Goal: Find specific page/section: Find specific page/section

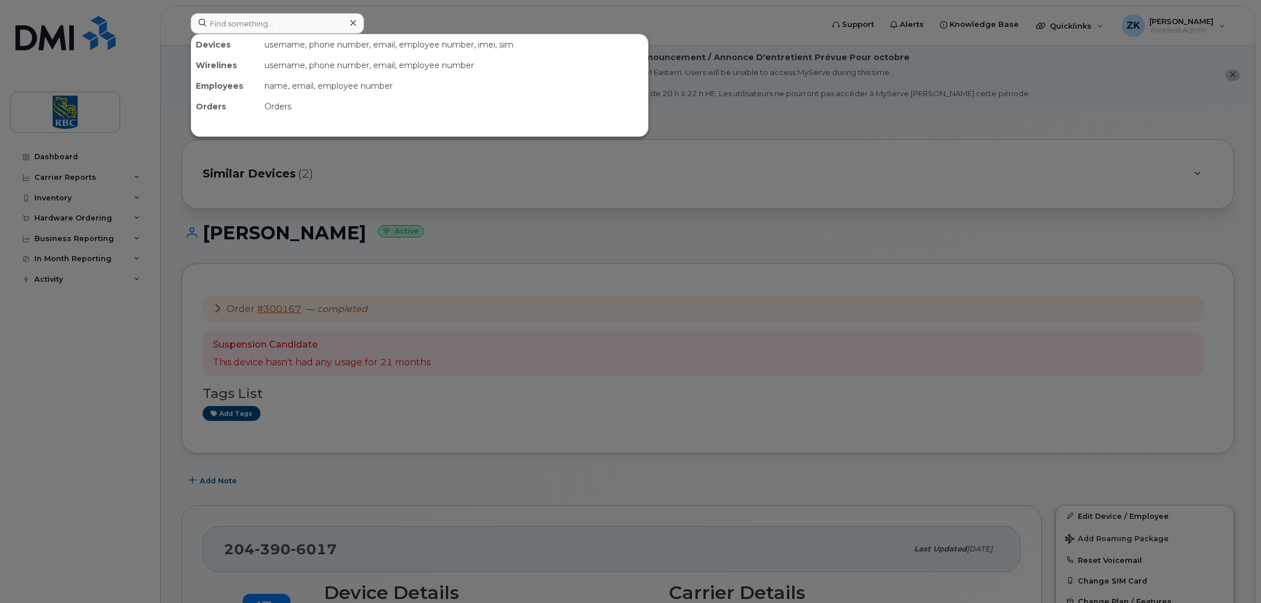
scroll to position [57, 0]
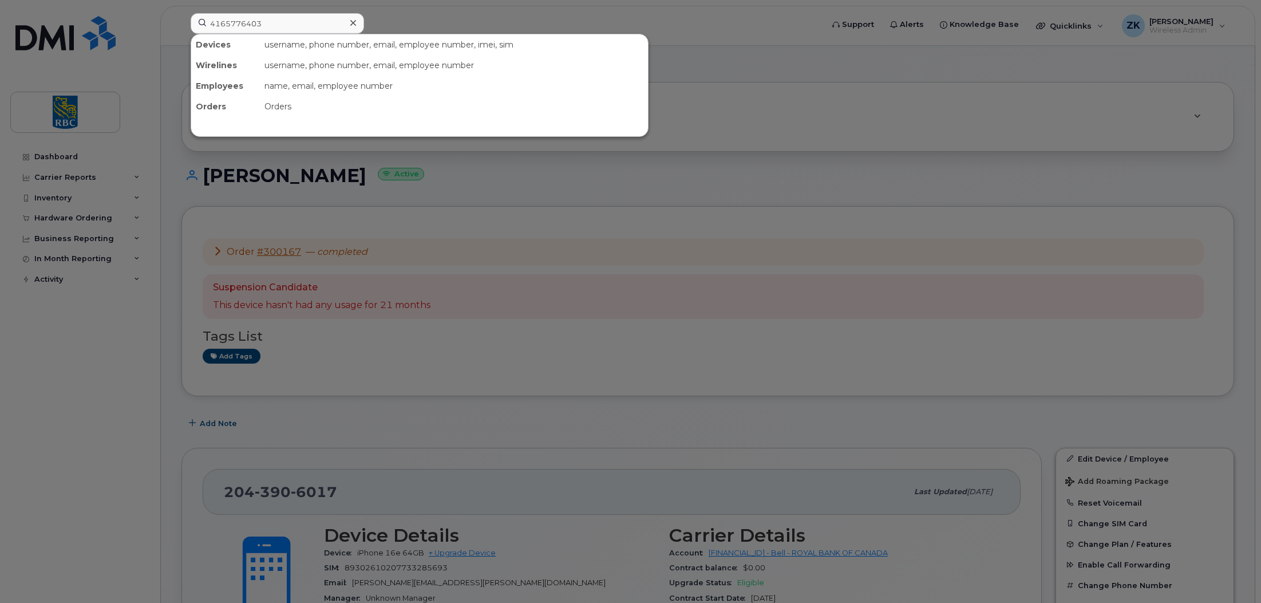
type input "4165776403"
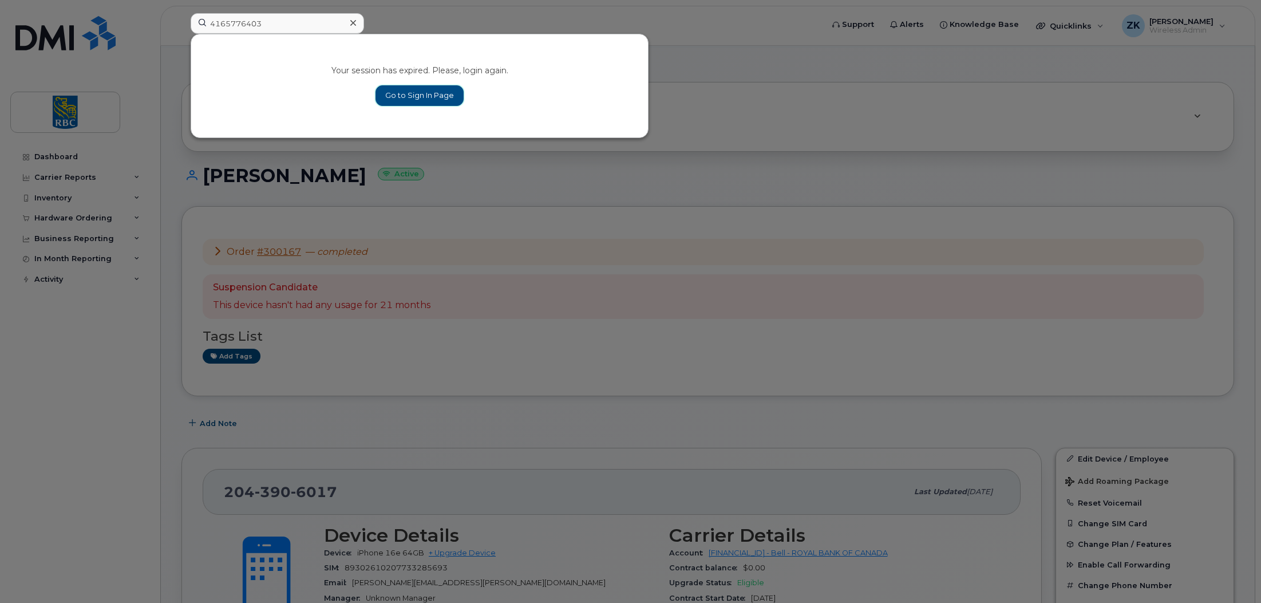
click at [407, 92] on link "Go to Sign In Page" at bounding box center [420, 95] width 88 height 21
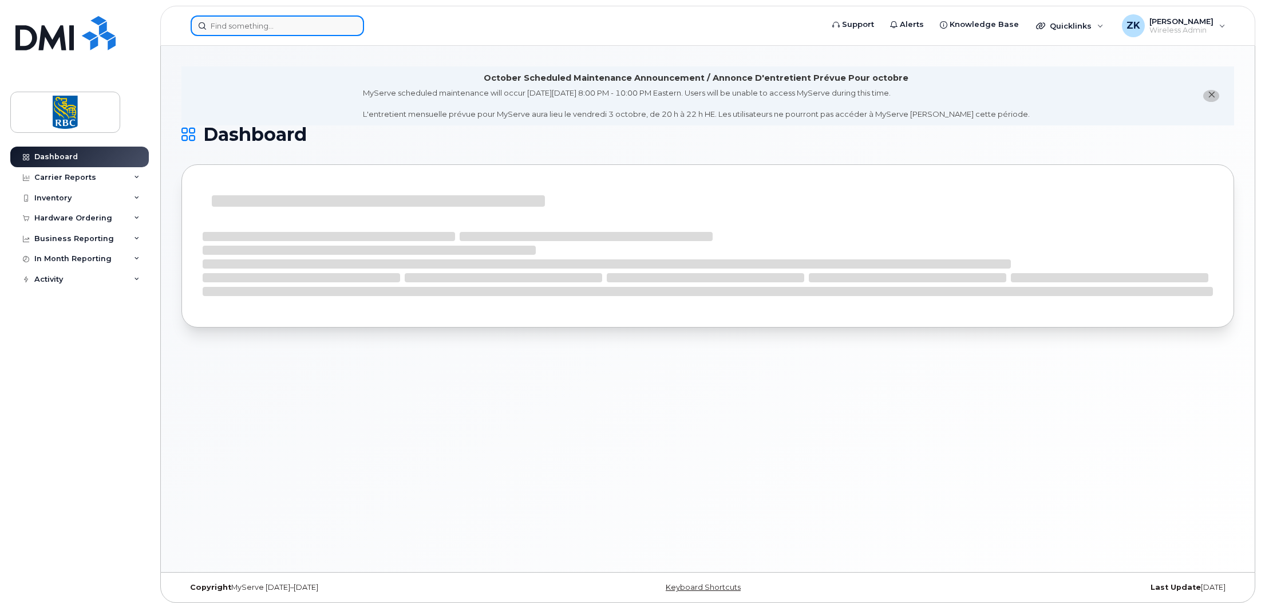
click at [234, 29] on input at bounding box center [277, 25] width 173 height 21
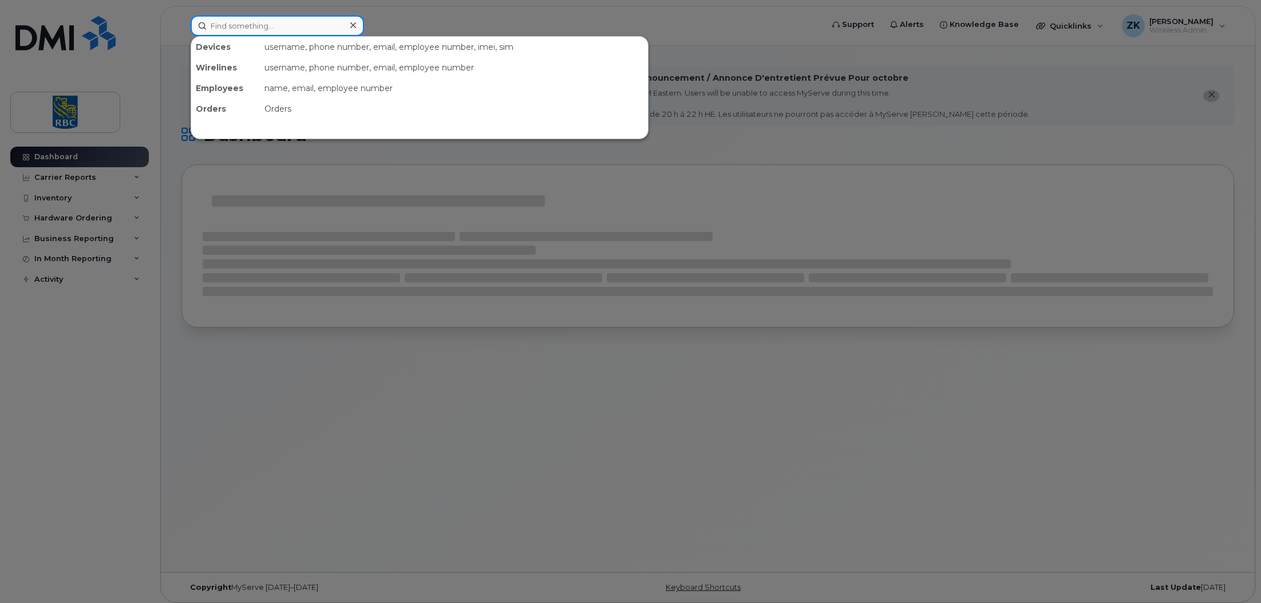
paste input "4165776403"
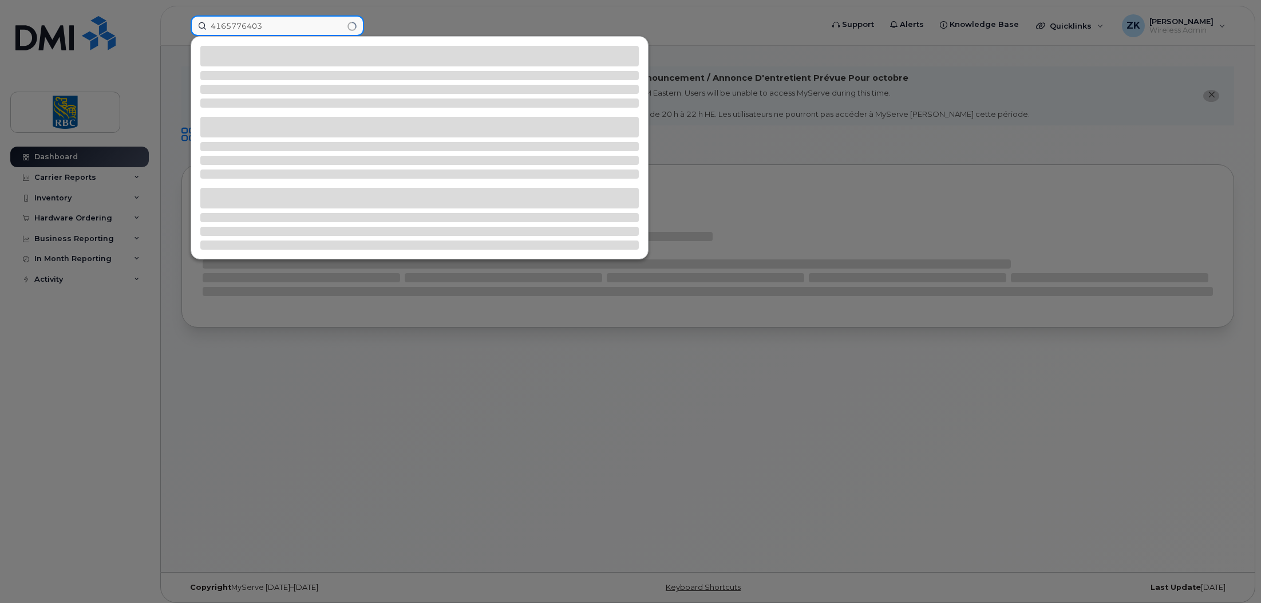
type input "4165776403"
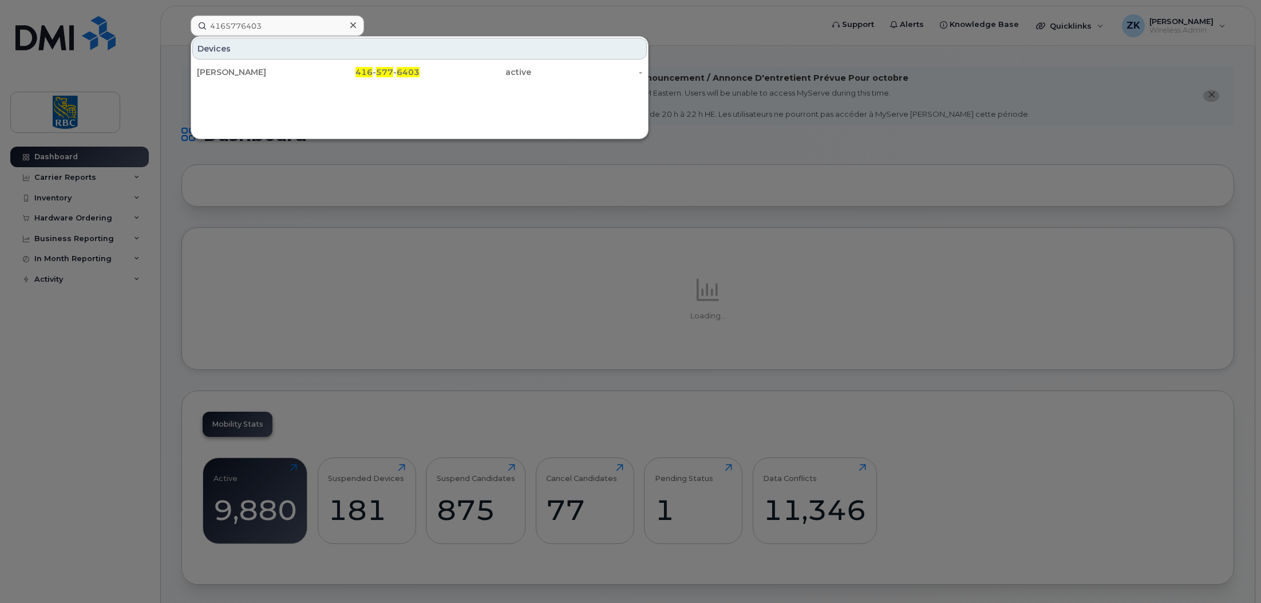
drag, startPoint x: 211, startPoint y: 72, endPoint x: 244, endPoint y: 89, distance: 38.2
click at [211, 72] on div "Simranjeet Singh" at bounding box center [253, 71] width 112 height 11
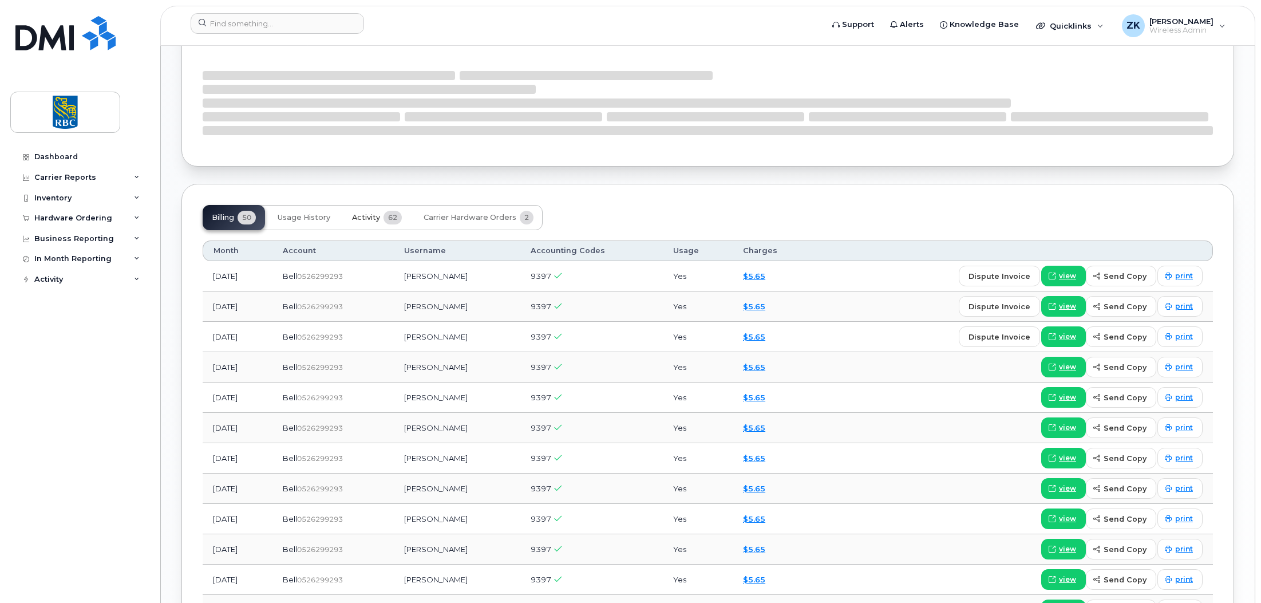
scroll to position [763, 0]
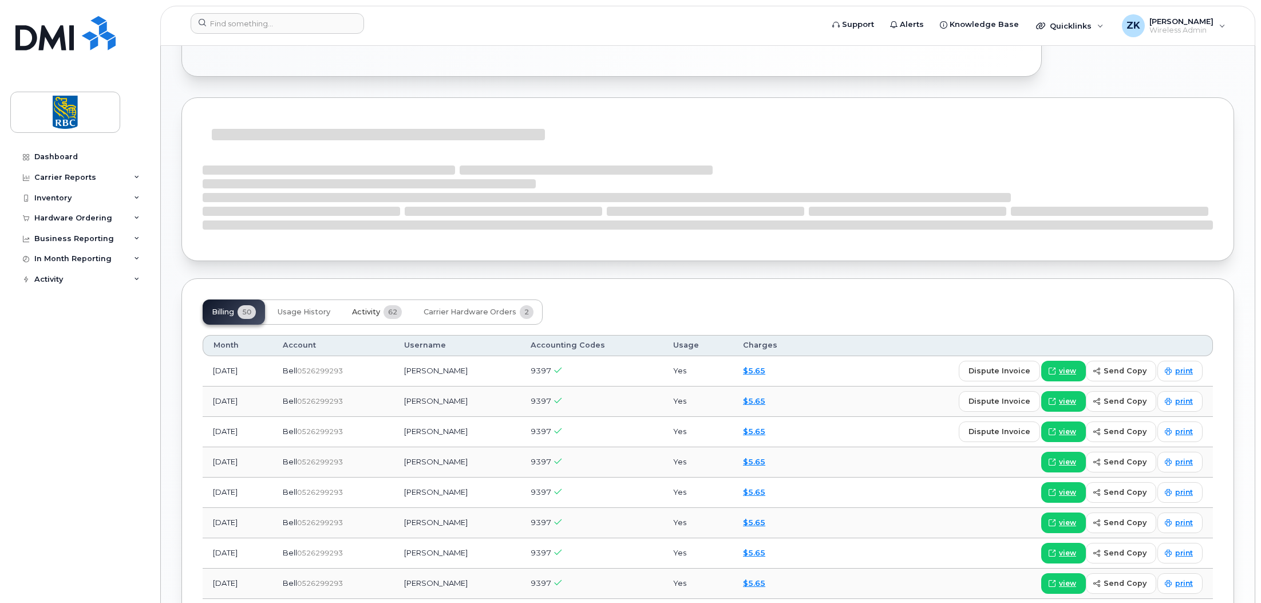
click at [378, 307] on span "Activity" at bounding box center [366, 311] width 28 height 9
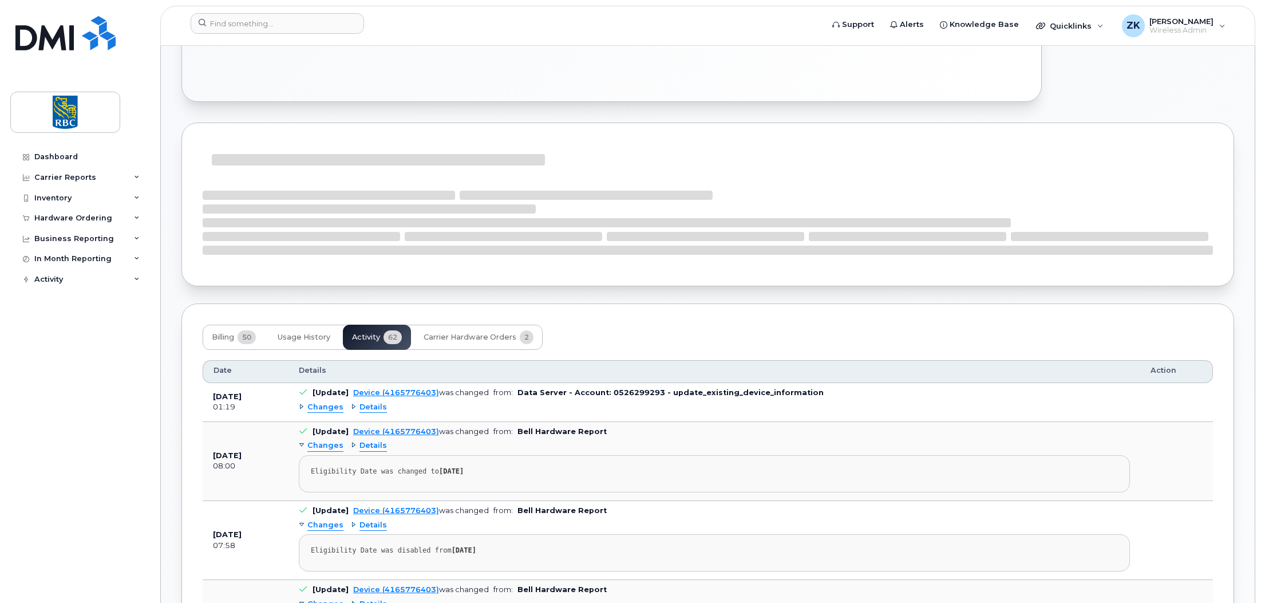
scroll to position [753, 0]
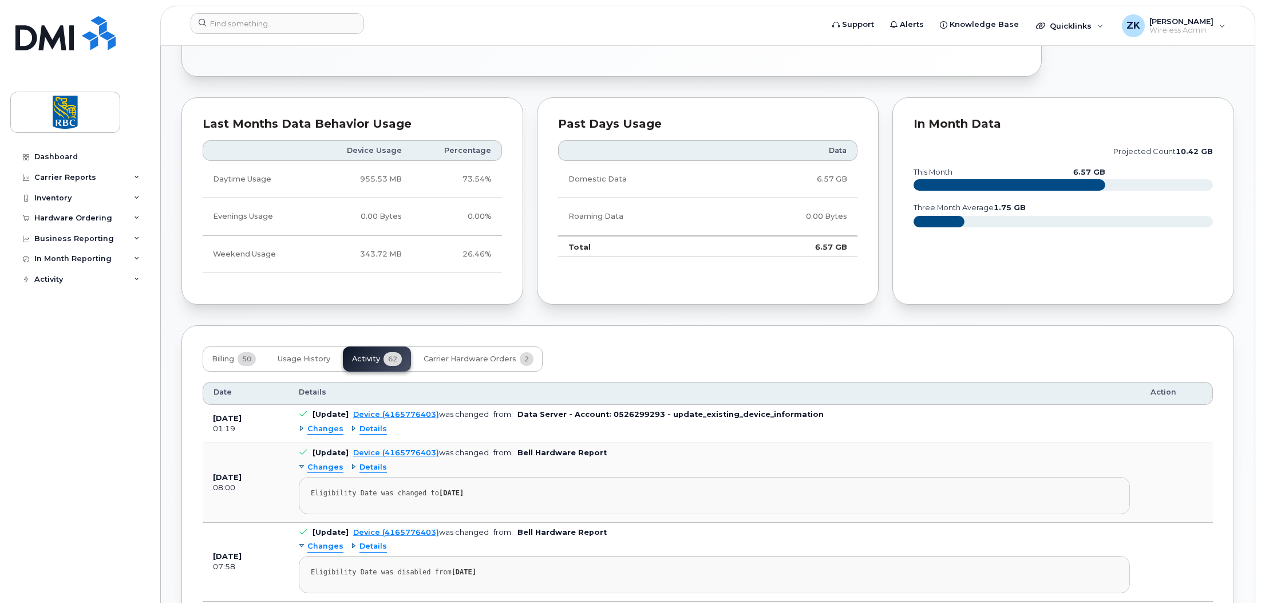
click at [370, 432] on span "Details" at bounding box center [373, 429] width 27 height 11
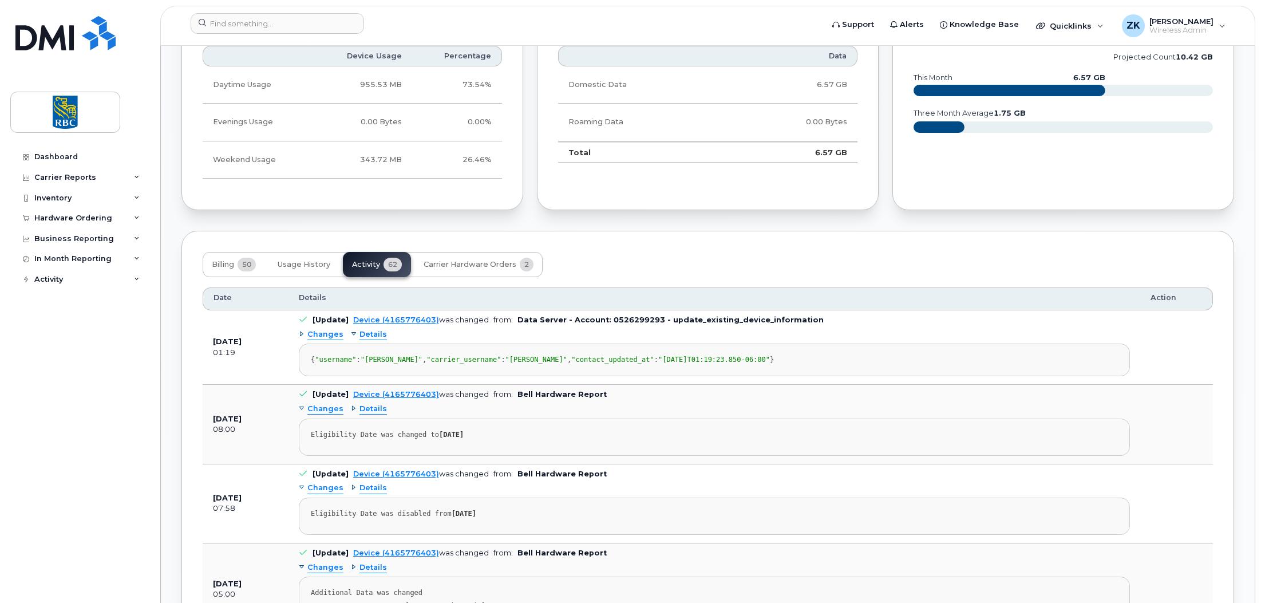
scroll to position [867, 0]
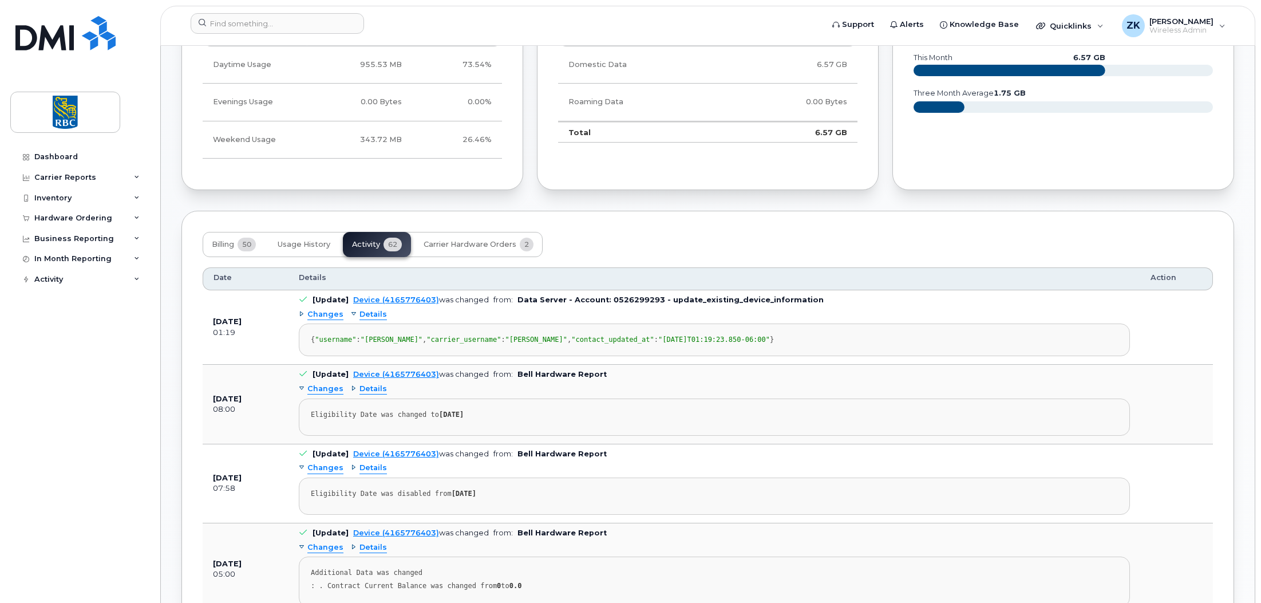
click at [1240, 180] on div "In Month Data projected count 10.42 GB this month 6.57 GB three month average 1…" at bounding box center [1064, 86] width 356 height 221
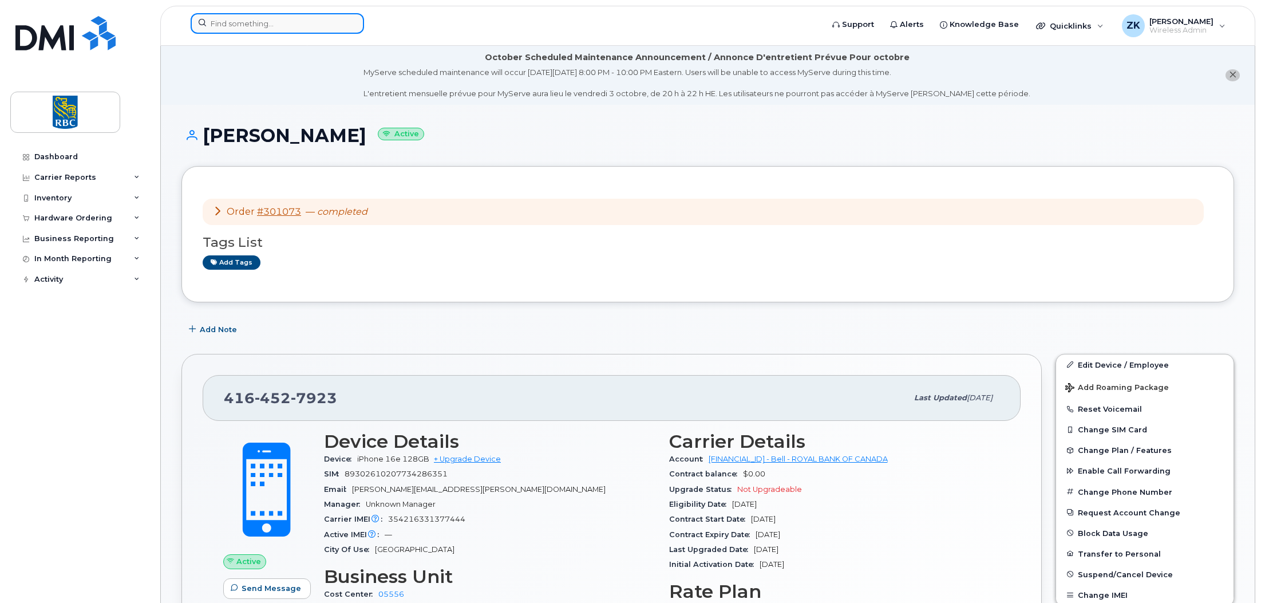
click at [262, 23] on input at bounding box center [277, 23] width 173 height 21
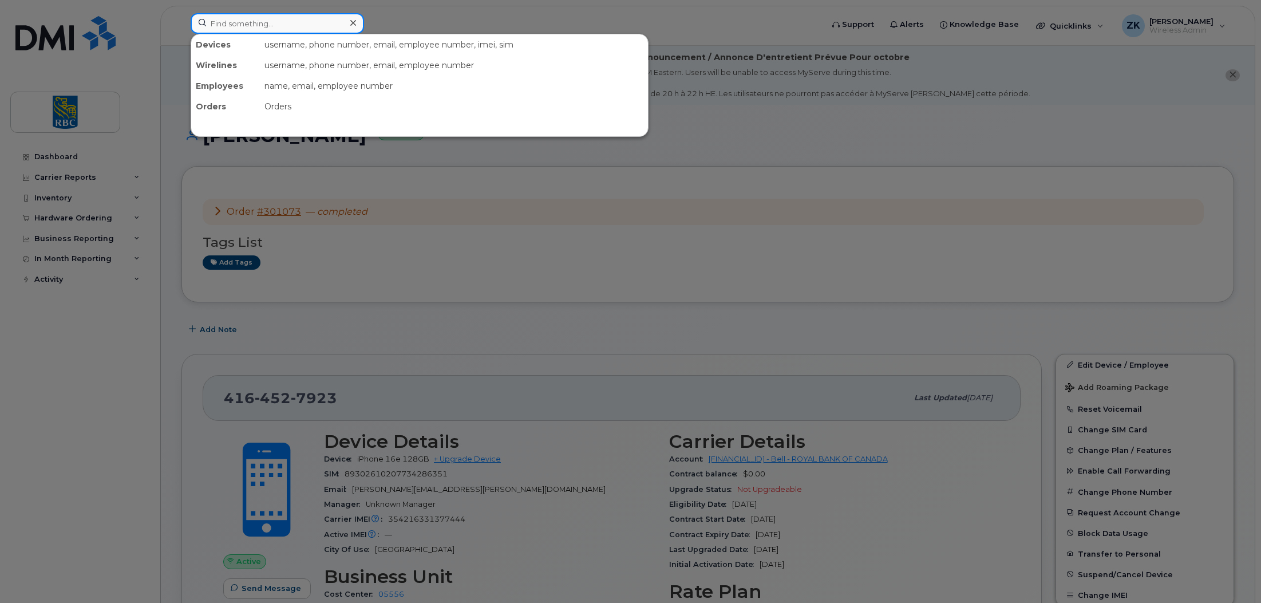
paste input "4165801542"
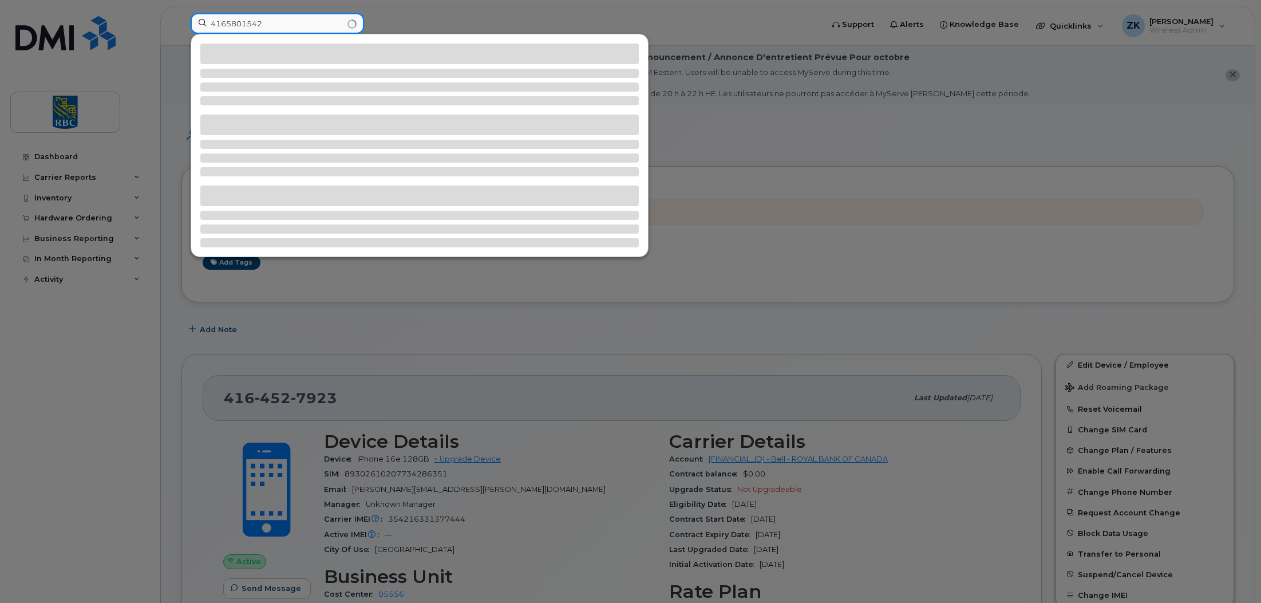
type input "4165801542"
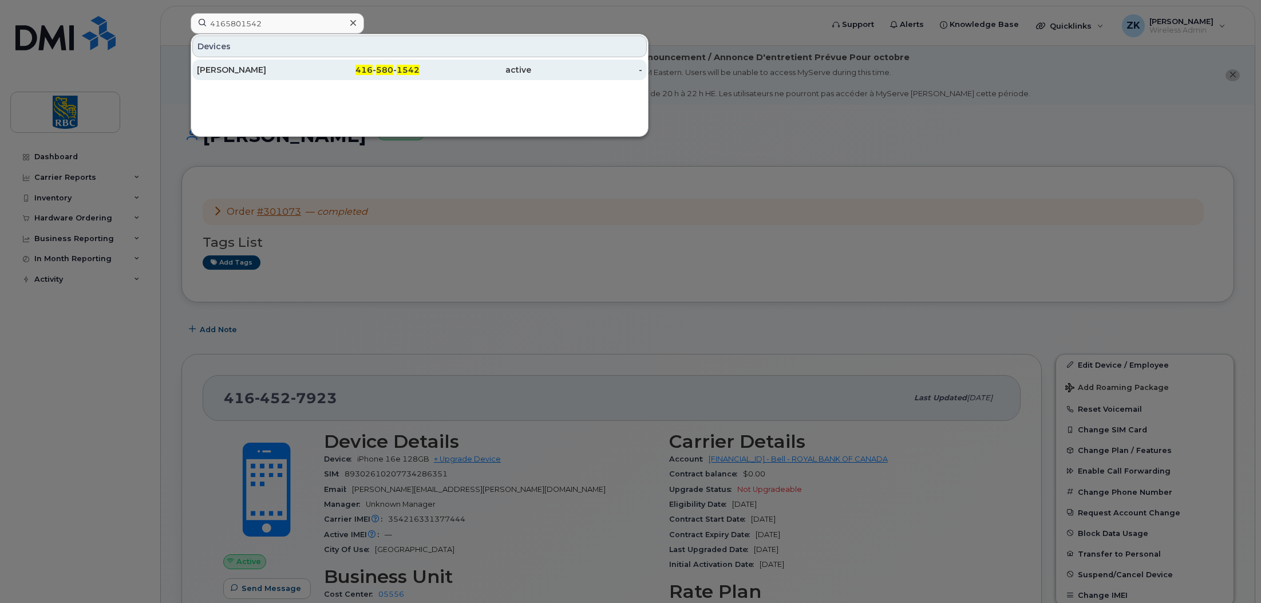
drag, startPoint x: 239, startPoint y: 65, endPoint x: 276, endPoint y: 68, distance: 36.8
click at [239, 65] on div "[PERSON_NAME]" at bounding box center [253, 69] width 112 height 11
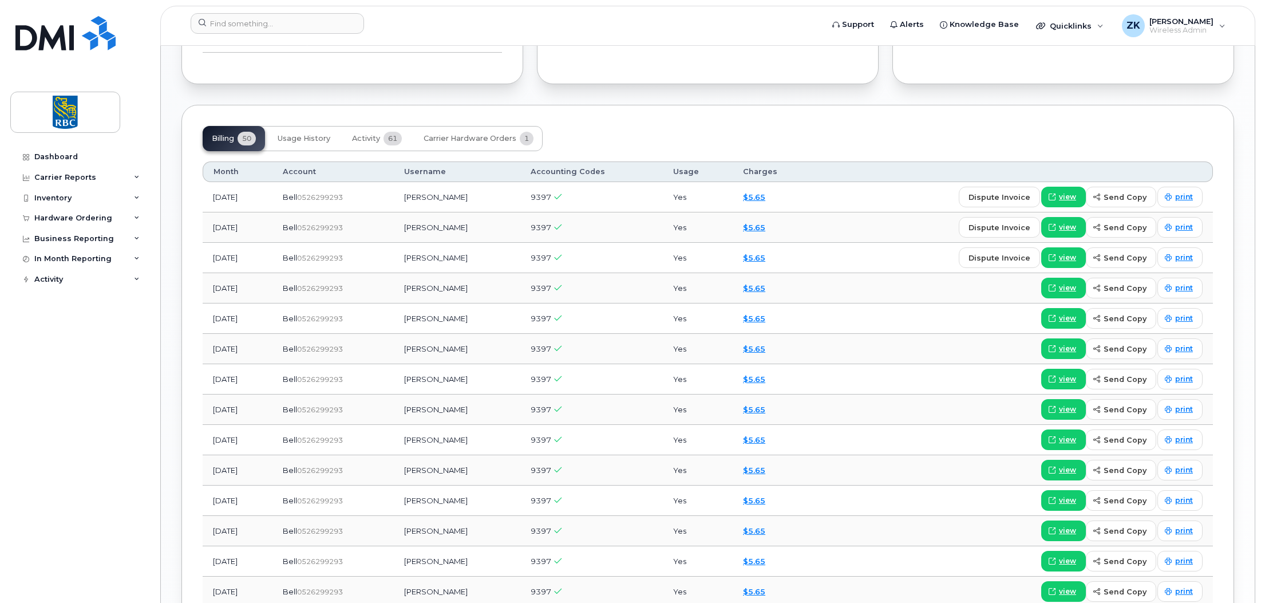
scroll to position [802, 0]
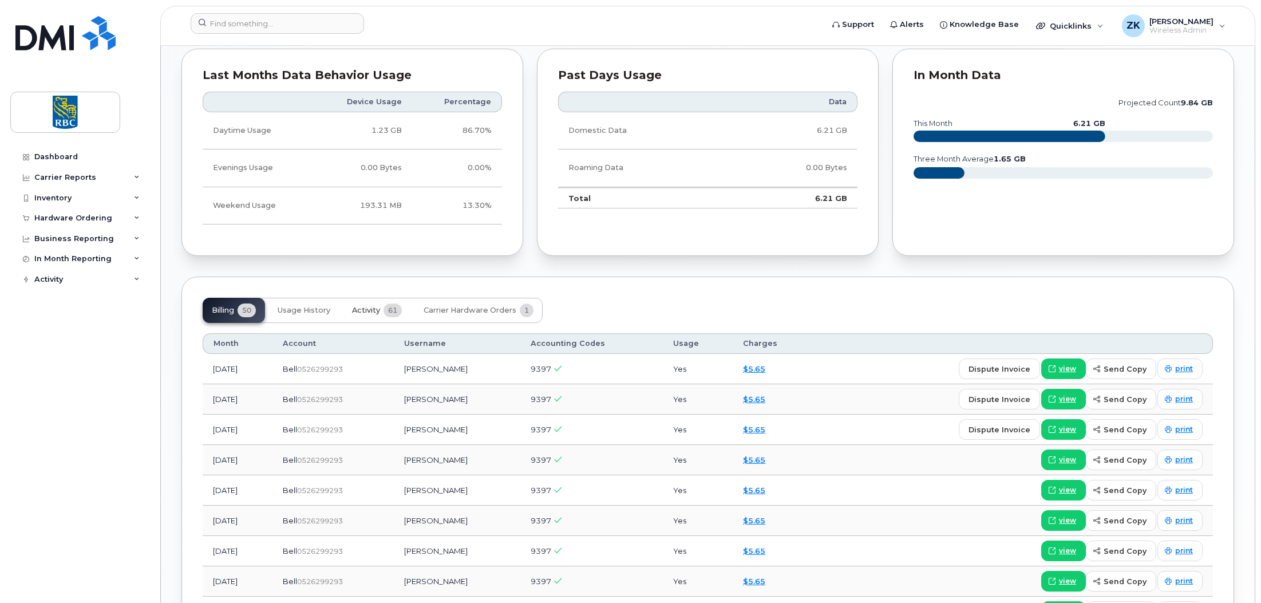
click at [364, 310] on span "Activity" at bounding box center [366, 310] width 28 height 9
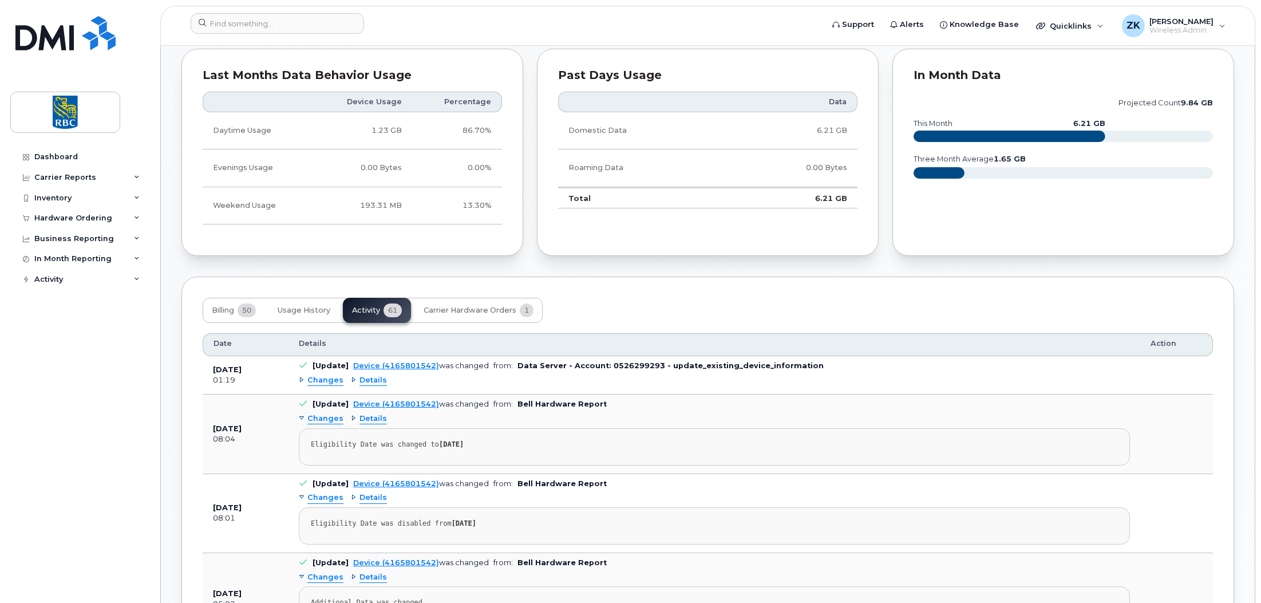
click at [302, 376] on div "Changes" at bounding box center [321, 380] width 45 height 11
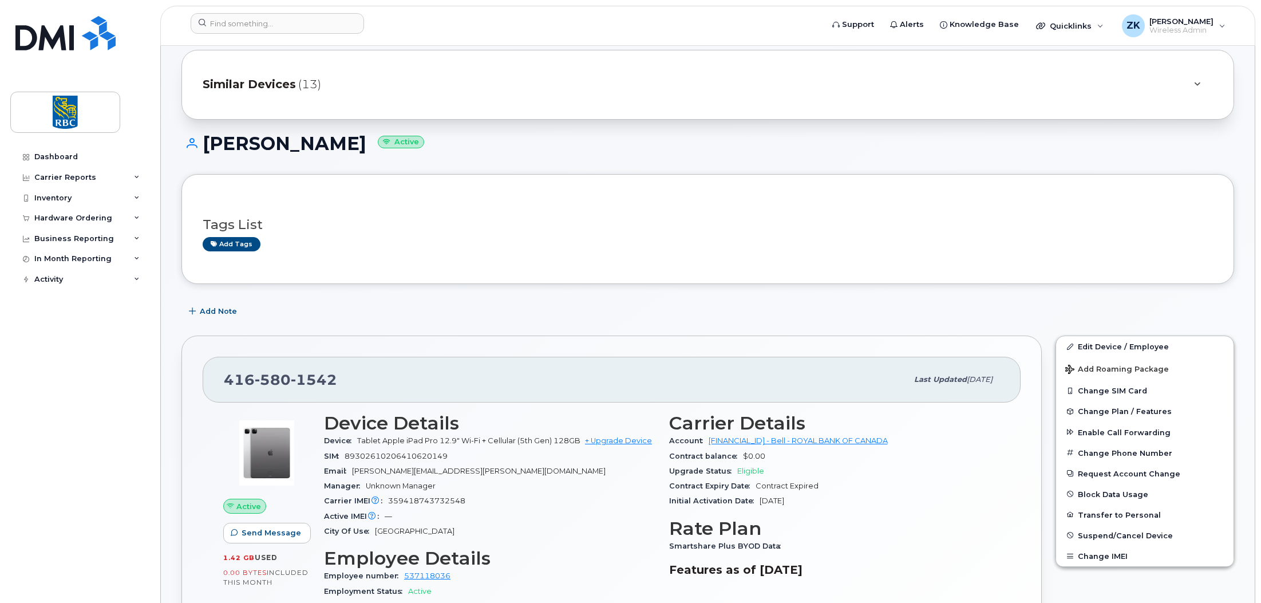
scroll to position [0, 0]
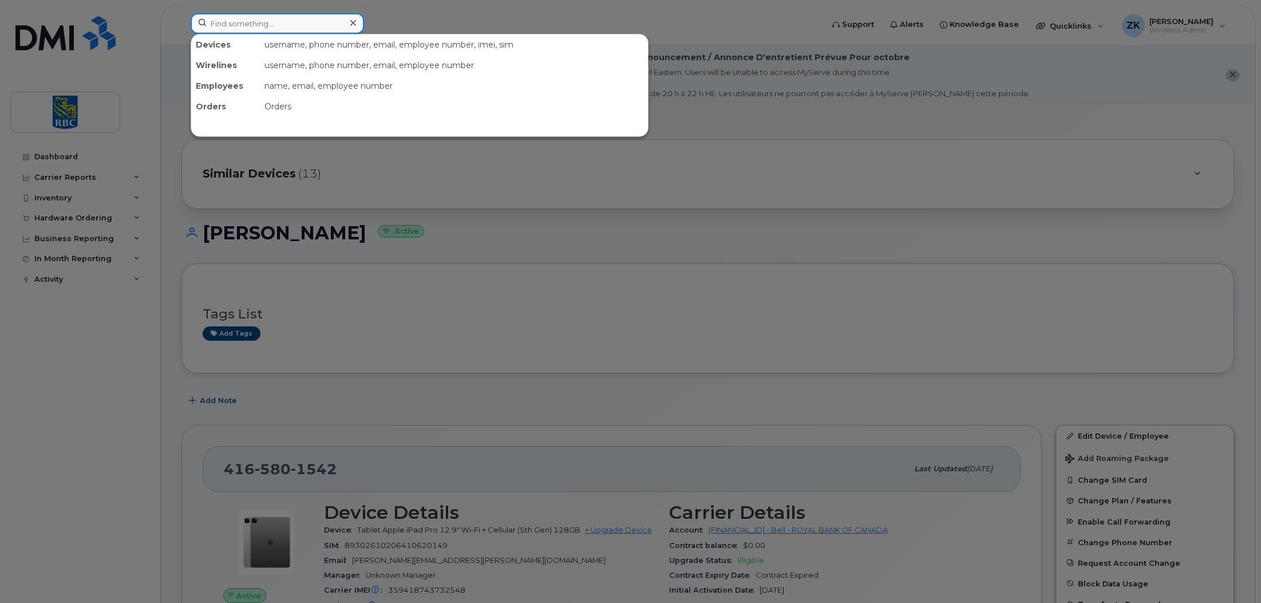
drag, startPoint x: 222, startPoint y: 25, endPoint x: 266, endPoint y: 23, distance: 44.7
click at [222, 25] on input at bounding box center [277, 23] width 173 height 21
paste input "4166590259"
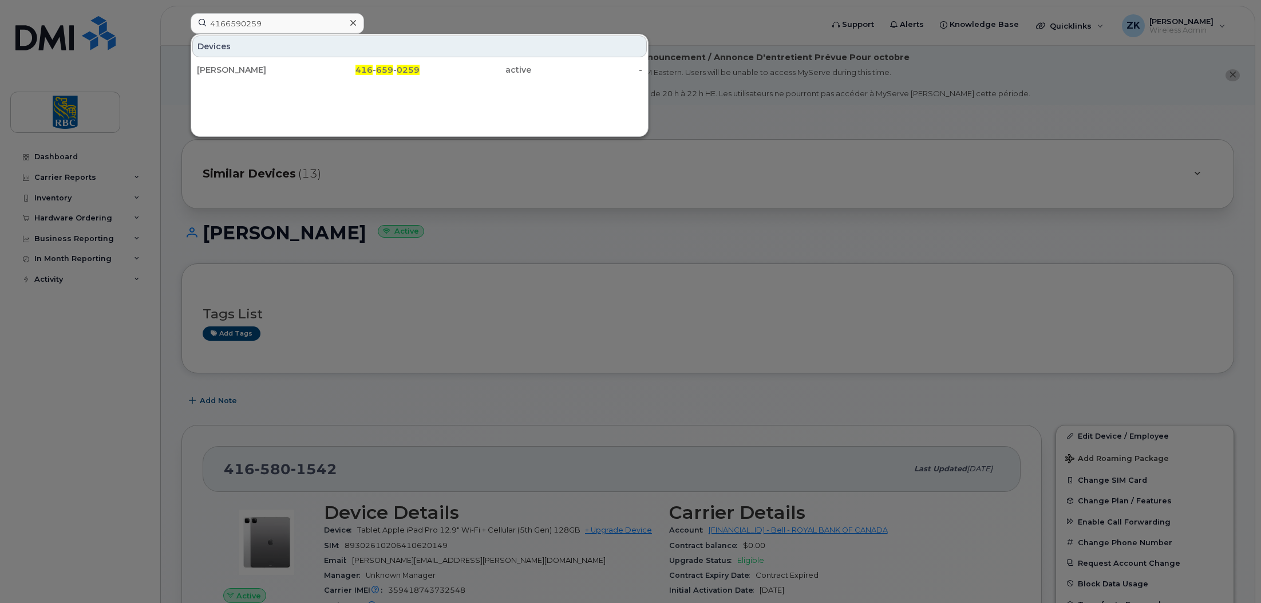
click at [113, 350] on div at bounding box center [630, 301] width 1261 height 603
drag, startPoint x: 279, startPoint y: 21, endPoint x: 100, endPoint y: 22, distance: 179.8
click at [181, 22] on div "4166590259 Devices Simranjeet Singh 416 - 659 - 0259 active -" at bounding box center [502, 25] width 643 height 25
paste input "374399627"
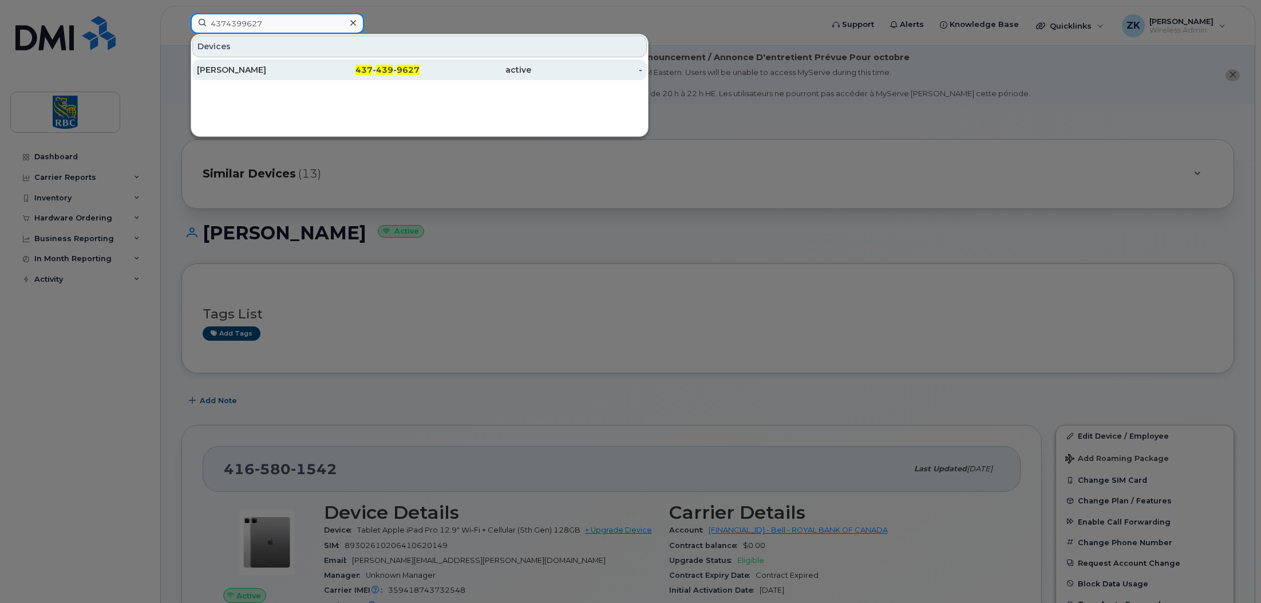
type input "4374399627"
drag, startPoint x: 252, startPoint y: 65, endPoint x: 262, endPoint y: 74, distance: 13.0
click at [252, 65] on div "Alisha Yankanah" at bounding box center [253, 69] width 112 height 11
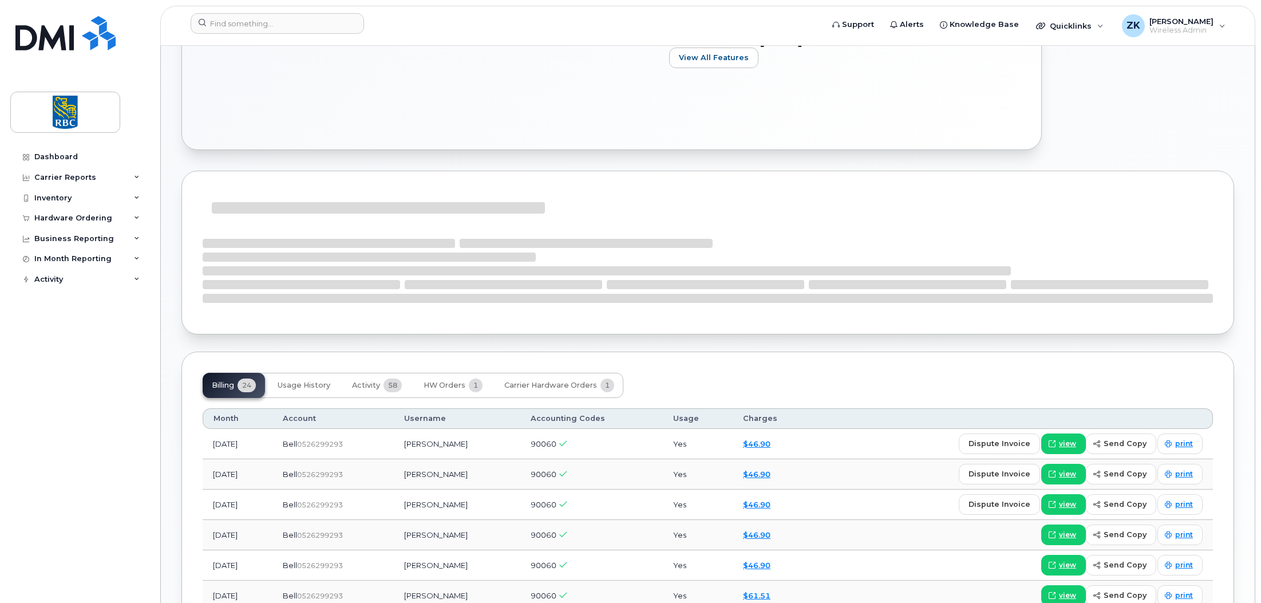
scroll to position [562, 0]
click at [373, 386] on span "Activity" at bounding box center [366, 384] width 28 height 9
